Goal: Book appointment/travel/reservation

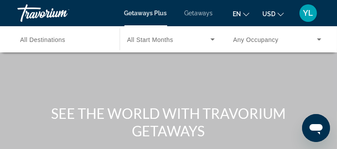
click at [202, 12] on span "Getaways" at bounding box center [199, 13] width 28 height 7
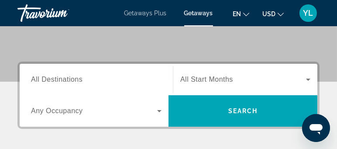
scroll to position [138, 0]
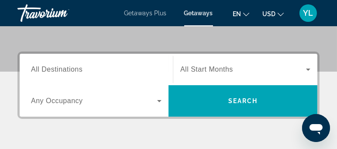
click at [64, 65] on span "All Destinations" at bounding box center [56, 68] width 51 height 7
click at [64, 65] on input "Destination All Destinations" at bounding box center [96, 70] width 130 height 10
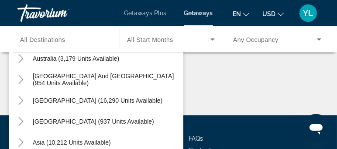
scroll to position [141, 0]
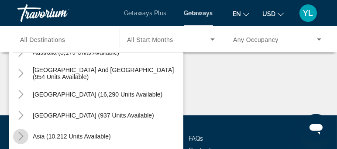
click at [17, 135] on icon "Toggle Asia (10,212 units available)" at bounding box center [21, 136] width 9 height 9
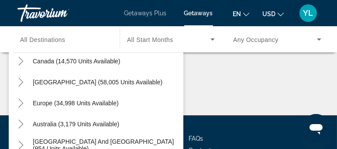
scroll to position [57, 0]
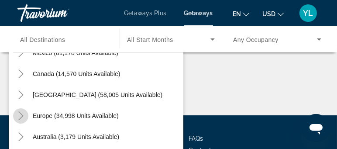
click at [21, 117] on icon "Toggle Europe (34,998 units available)" at bounding box center [21, 115] width 9 height 9
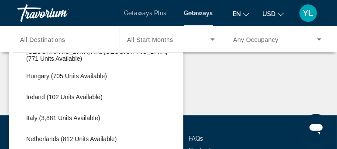
scroll to position [308, 0]
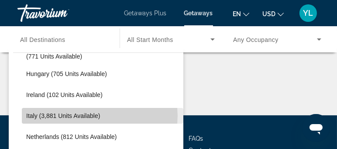
click at [100, 115] on span "Search widget" at bounding box center [102, 115] width 161 height 21
type input "**********"
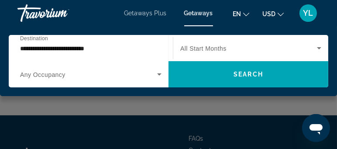
click at [218, 48] on span "All Start Months" at bounding box center [203, 48] width 46 height 7
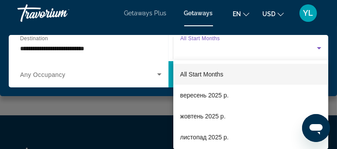
click at [312, 50] on div "Search widget" at bounding box center [248, 48] width 137 height 10
drag, startPoint x: 253, startPoint y: 70, endPoint x: 316, endPoint y: 48, distance: 67.3
click at [316, 48] on div at bounding box center [168, 74] width 337 height 149
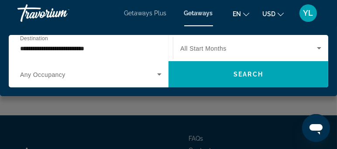
click at [316, 48] on icon "Search widget" at bounding box center [319, 48] width 10 height 10
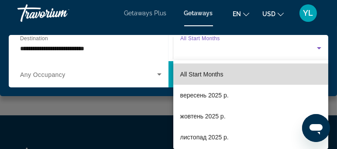
click at [279, 69] on mat-option "All Start Months" at bounding box center [250, 74] width 155 height 21
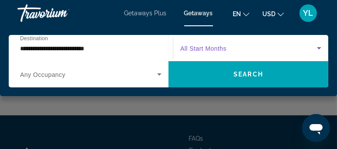
click at [323, 50] on icon "Search widget" at bounding box center [319, 48] width 10 height 10
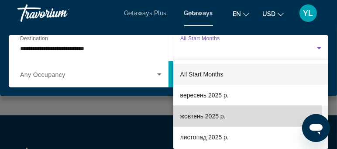
click at [186, 116] on span "жовтень 2025 р." at bounding box center [202, 116] width 45 height 10
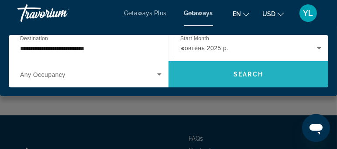
click at [230, 75] on span "Search widget" at bounding box center [248, 74] width 160 height 21
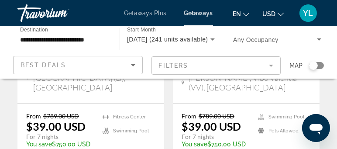
scroll to position [224, 0]
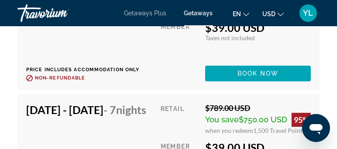
scroll to position [2821, 0]
